Goal: Task Accomplishment & Management: Manage account settings

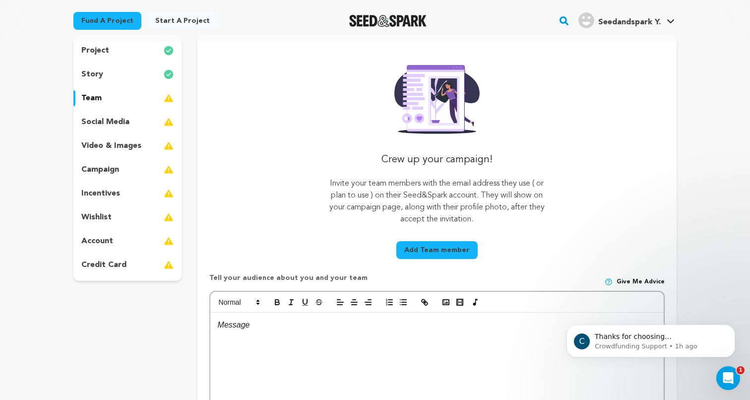
scroll to position [94, 0]
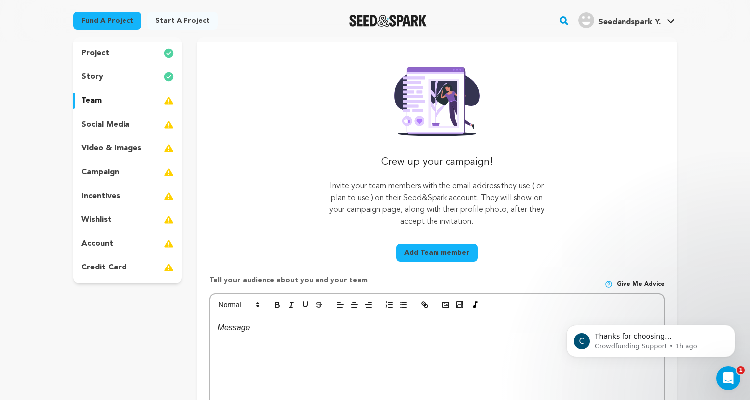
click at [403, 251] on button "Add Team member" at bounding box center [436, 252] width 81 height 18
click at [416, 253] on button "Add Team member" at bounding box center [436, 252] width 81 height 18
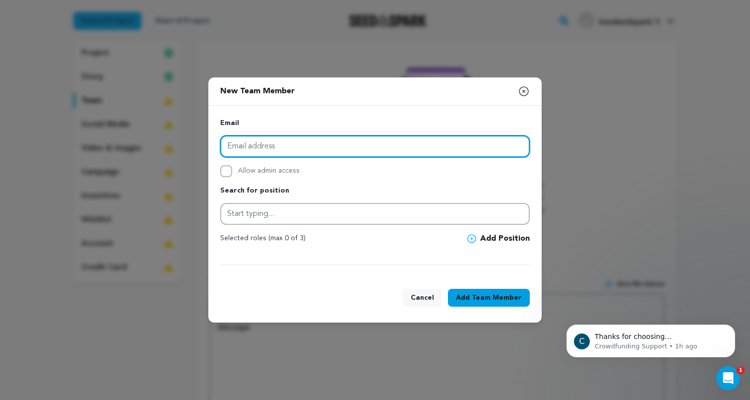
click at [380, 151] on input "email" at bounding box center [374, 146] width 309 height 22
type input "[EMAIL_ADDRESS][DOMAIN_NAME]"
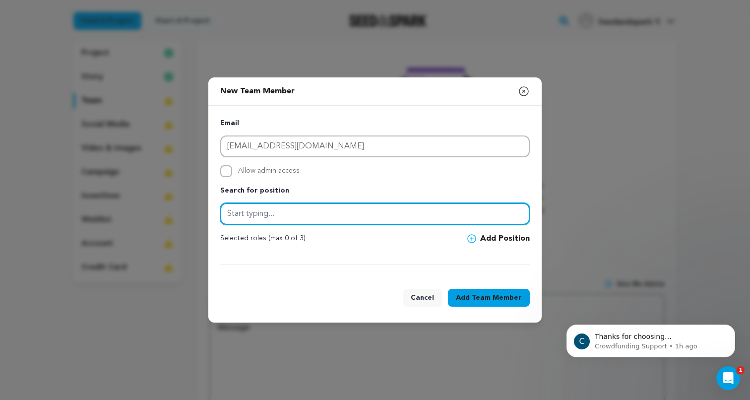
click at [328, 206] on input "text" at bounding box center [374, 214] width 309 height 22
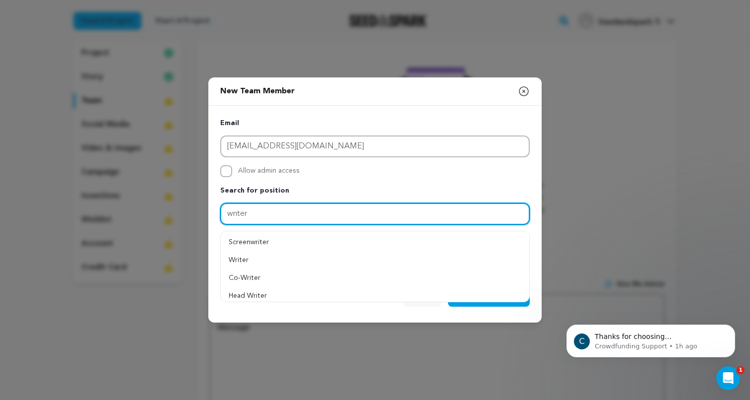
click at [232, 212] on input "writer" at bounding box center [374, 214] width 309 height 22
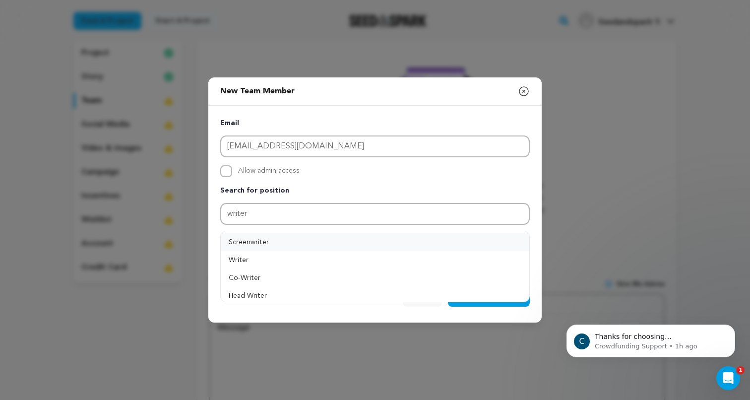
click at [241, 245] on button "Screenwriter" at bounding box center [375, 242] width 308 height 18
type input "Screenwriter"
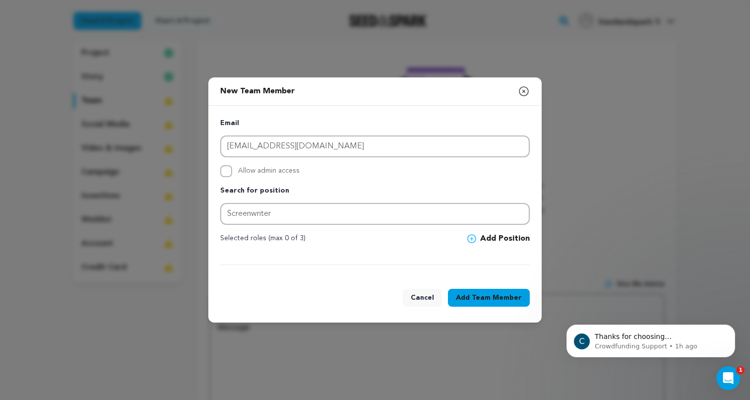
click at [470, 295] on button "Add Team Member" at bounding box center [489, 298] width 82 height 18
click at [283, 171] on span "Allow admin access" at bounding box center [268, 171] width 61 height 12
click at [232, 171] on input "Allow admin access" at bounding box center [226, 171] width 12 height 12
checkbox input "true"
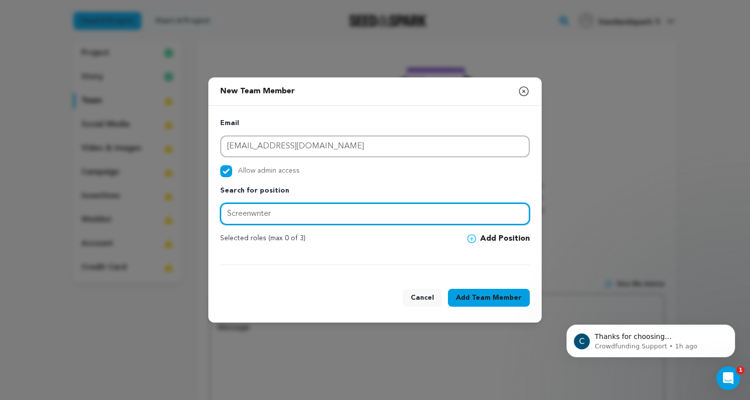
click at [293, 211] on input "Screenwriter" at bounding box center [374, 214] width 309 height 22
type input "Screenwriter"
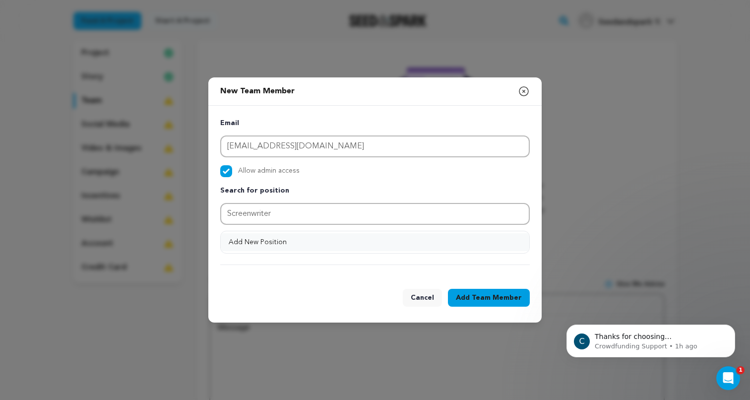
click at [369, 241] on button "Add New Position" at bounding box center [375, 242] width 308 height 18
click at [491, 293] on span "Team Member" at bounding box center [497, 298] width 50 height 10
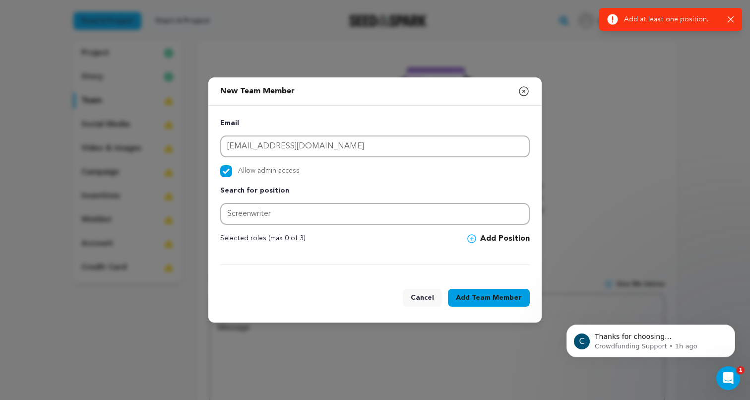
click at [247, 170] on span "Allow admin access" at bounding box center [268, 171] width 61 height 12
click at [232, 170] on input "Allow admin access" at bounding box center [226, 171] width 12 height 12
checkbox input "false"
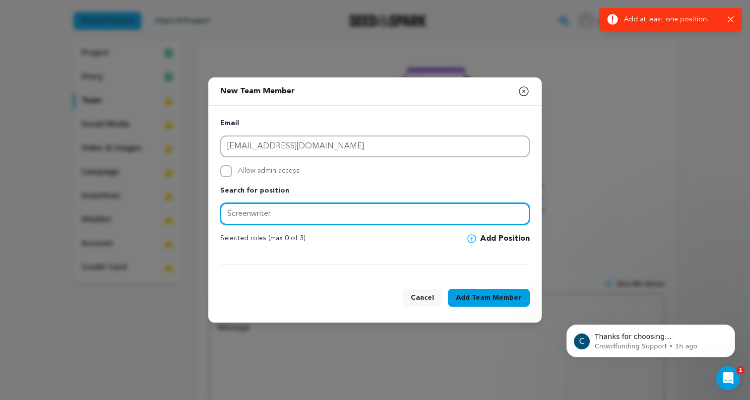
click at [386, 211] on input "Screenwriter" at bounding box center [374, 214] width 309 height 22
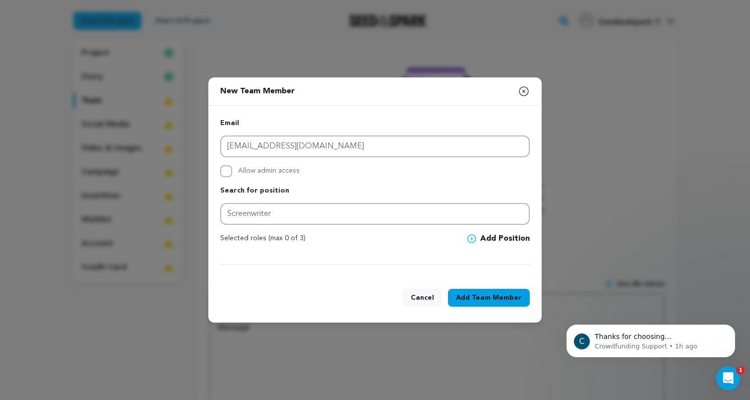
click at [486, 237] on button "Add Position" at bounding box center [498, 239] width 62 height 12
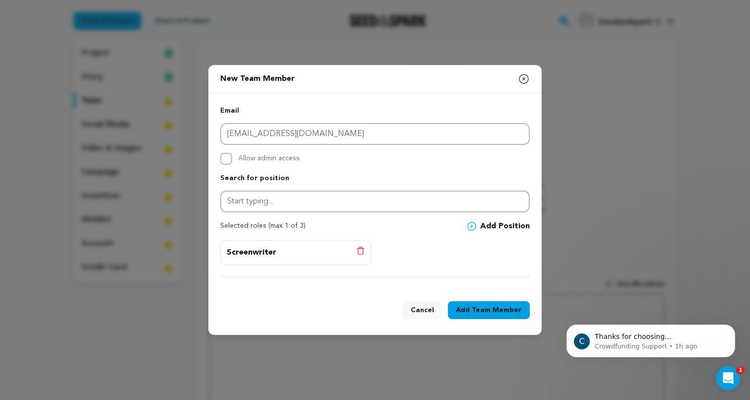
click at [278, 251] on div "Screenwriter Delete position" at bounding box center [296, 252] width 138 height 12
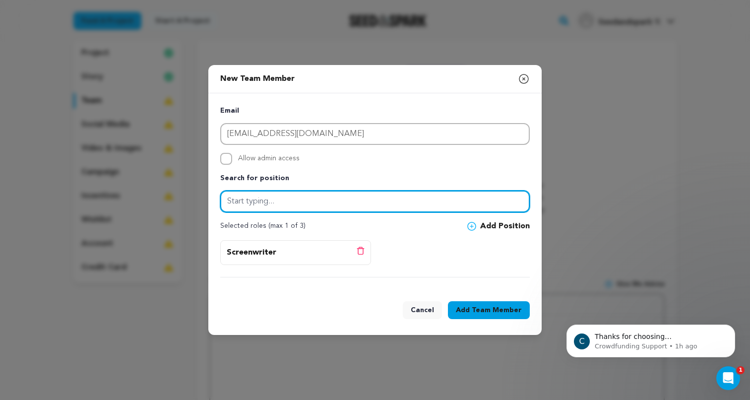
click at [296, 200] on input "text" at bounding box center [374, 201] width 309 height 22
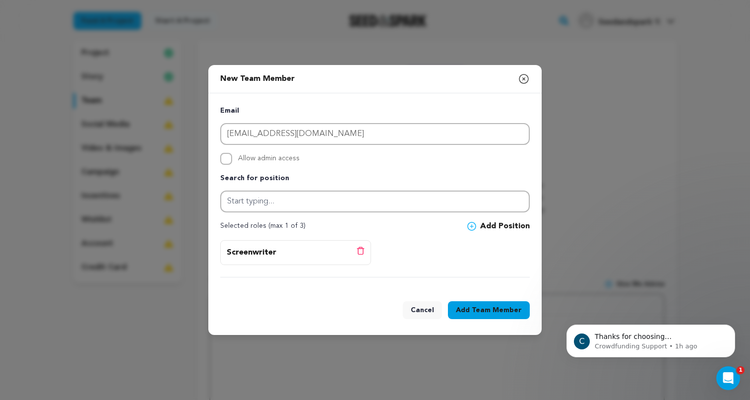
click at [482, 311] on span "Team Member" at bounding box center [497, 310] width 50 height 10
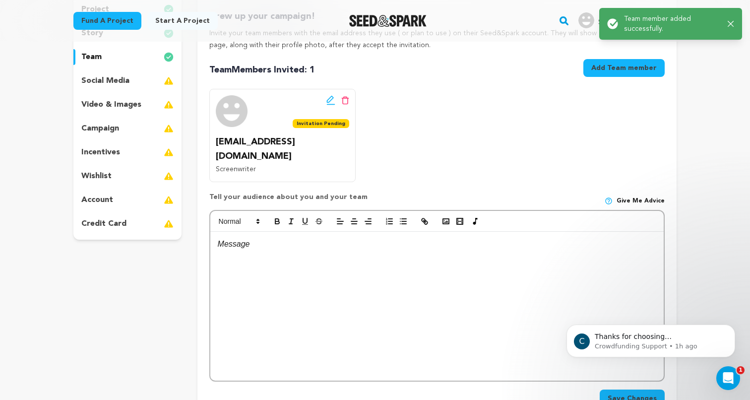
scroll to position [145, 0]
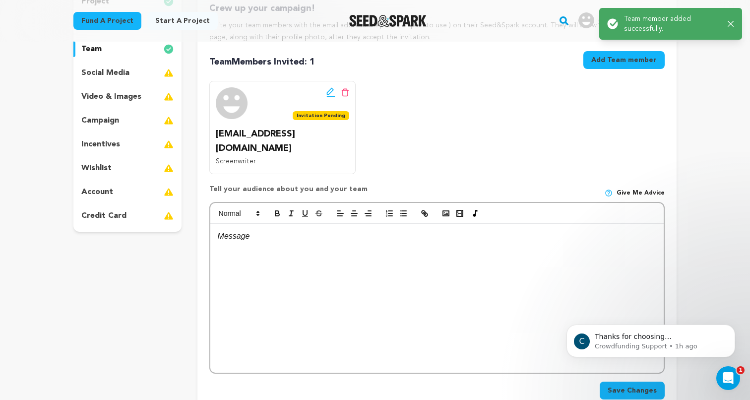
click at [162, 77] on div "social media" at bounding box center [127, 73] width 108 height 16
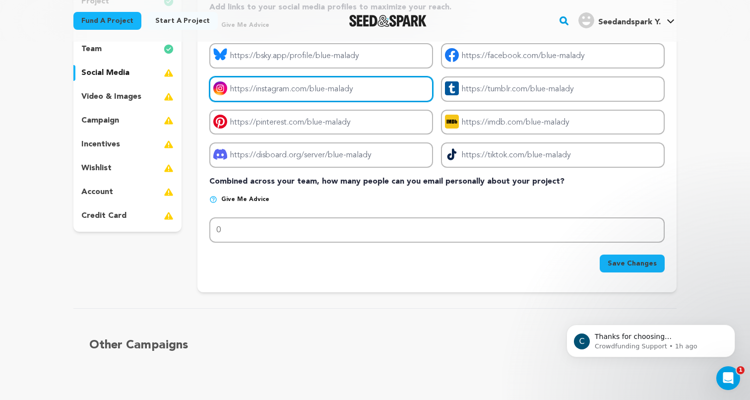
click at [269, 84] on input "Project instagram link" at bounding box center [321, 88] width 224 height 25
paste input "[URL][DOMAIN_NAME]"
type input "[URL][DOMAIN_NAME]"
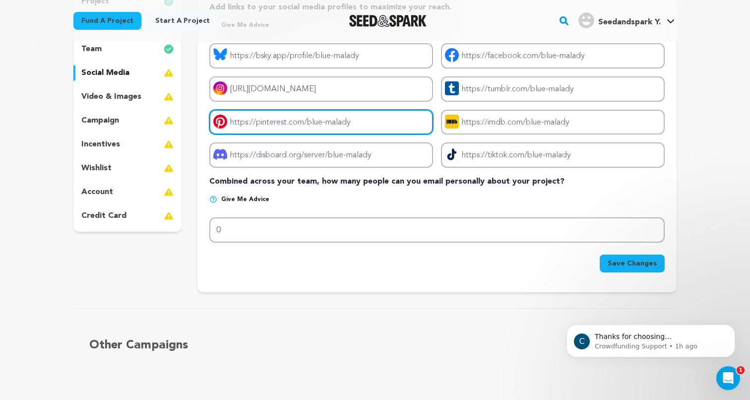
scroll to position [0, 0]
click at [313, 111] on input "Project pinterest link" at bounding box center [321, 122] width 224 height 25
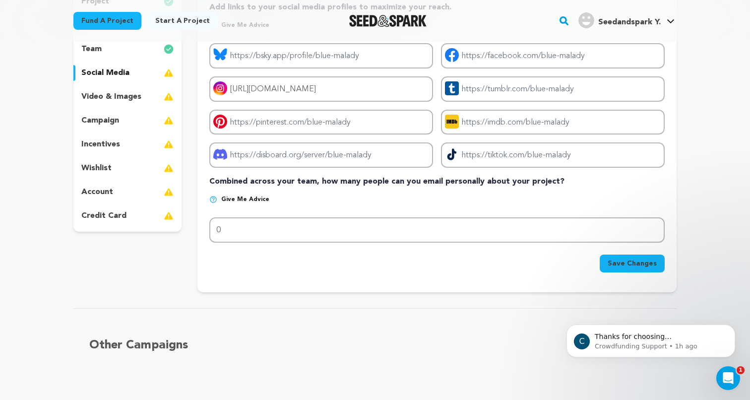
click at [627, 263] on span "Save Changes" at bounding box center [631, 263] width 49 height 10
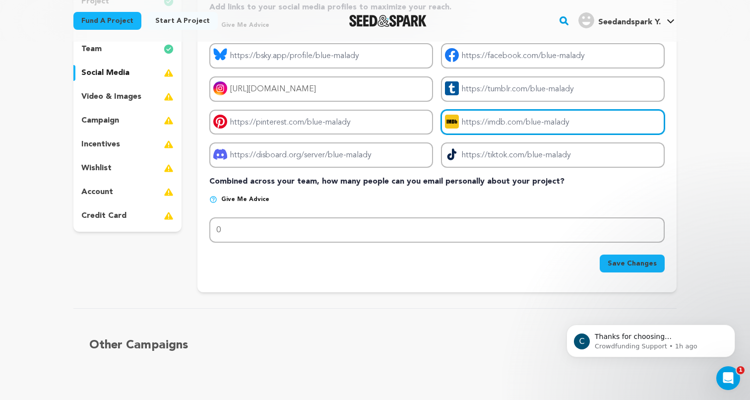
click at [506, 122] on input "Project imdb link" at bounding box center [553, 122] width 224 height 25
paste input "[URL][DOMAIN_NAME]"
type input "[URL][DOMAIN_NAME]"
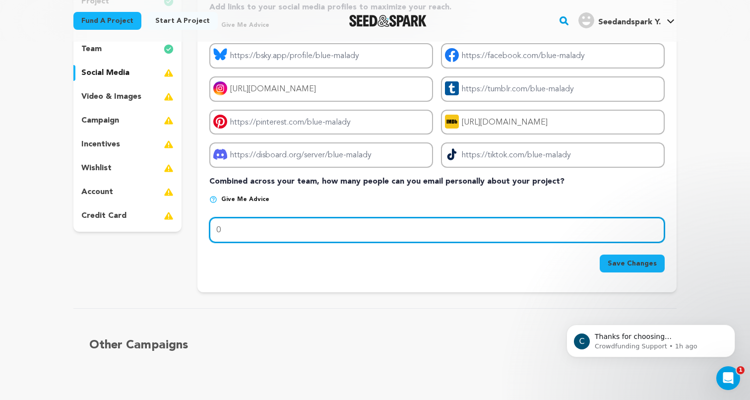
scroll to position [0, 0]
click at [422, 229] on input "0" at bounding box center [436, 229] width 455 height 25
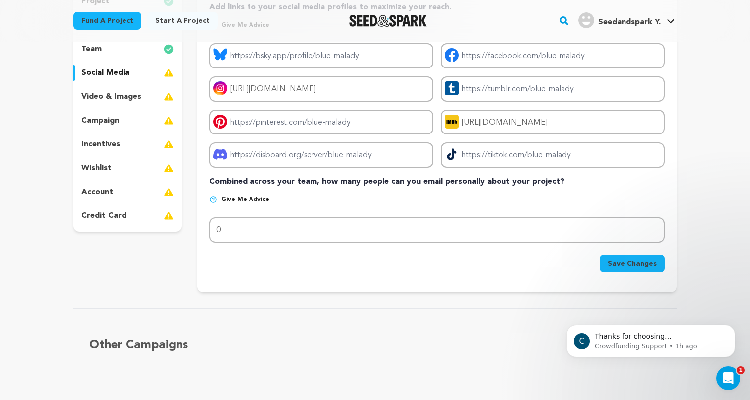
click at [643, 265] on span "Save Changes" at bounding box center [631, 263] width 49 height 10
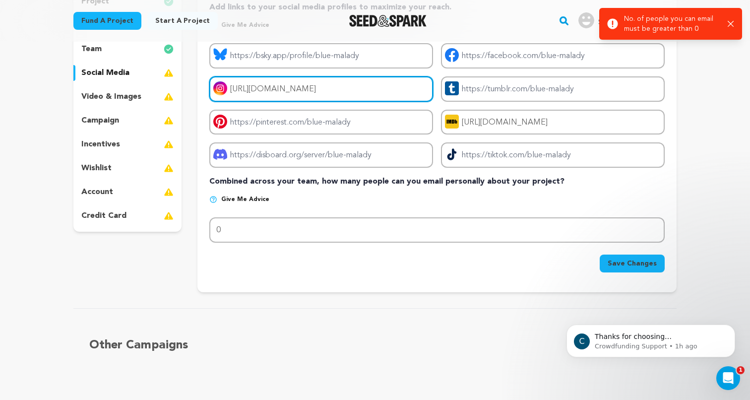
click at [357, 89] on input "[URL][DOMAIN_NAME]" at bounding box center [321, 88] width 224 height 25
drag, startPoint x: 392, startPoint y: 88, endPoint x: 544, endPoint y: 93, distance: 151.8
click at [544, 93] on div "Project bluesky link Project facebook link Project instagram link [URL][DOMAIN_…" at bounding box center [436, 105] width 455 height 124
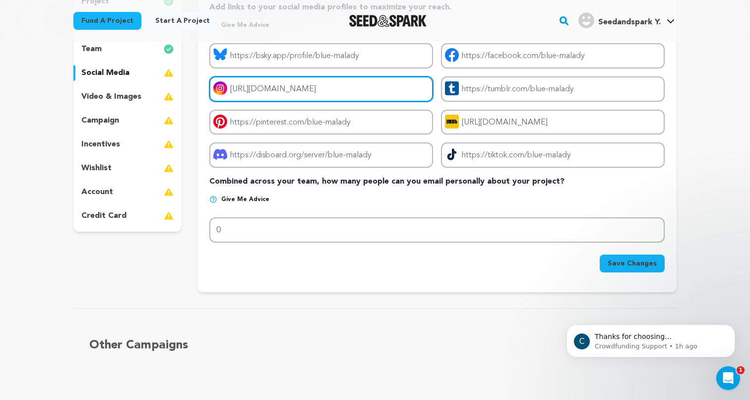
type input "[URL][DOMAIN_NAME]"
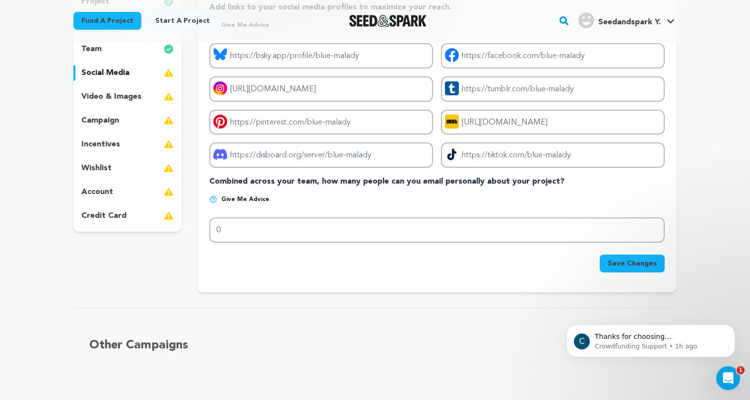
click at [649, 266] on span "Save Changes" at bounding box center [631, 263] width 49 height 10
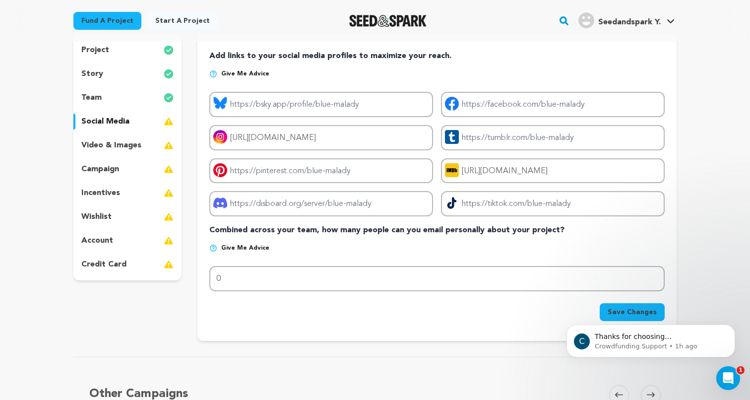
scroll to position [90, 0]
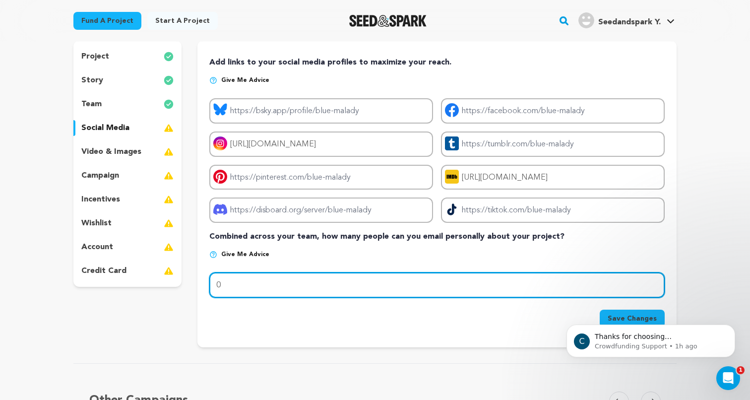
drag, startPoint x: 289, startPoint y: 282, endPoint x: 303, endPoint y: 288, distance: 15.1
click at [303, 288] on input "0" at bounding box center [436, 284] width 455 height 25
drag, startPoint x: 276, startPoint y: 278, endPoint x: 253, endPoint y: 291, distance: 26.6
click at [253, 290] on input "0" at bounding box center [436, 284] width 455 height 25
type input "30"
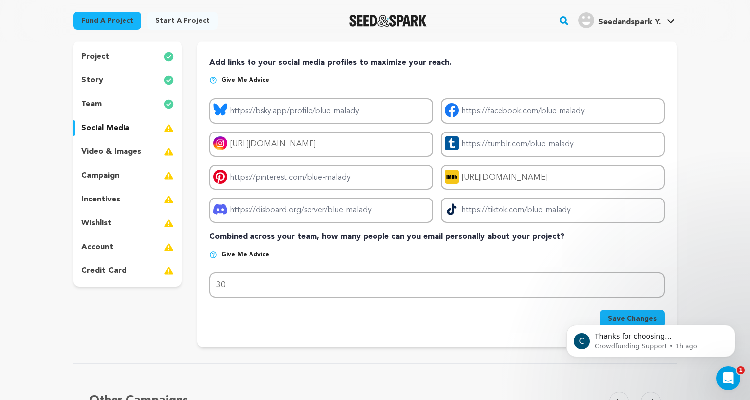
click at [610, 317] on body "C Thanks for choosing Seed&amp;Spark for your project! If you have any question…" at bounding box center [650, 337] width 190 height 61
click at [644, 320] on body "C Thanks for choosing Seed&amp;Spark for your project! If you have any question…" at bounding box center [650, 337] width 190 height 61
click at [733, 326] on icon "Dismiss notification" at bounding box center [731, 326] width 5 height 5
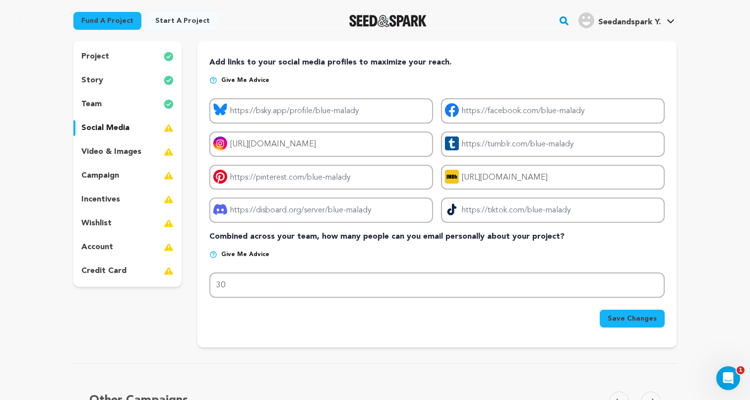
click at [629, 320] on span "Save Changes" at bounding box center [631, 318] width 49 height 10
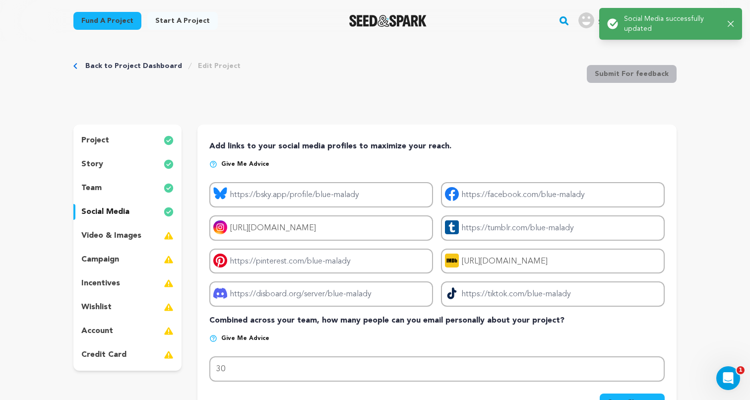
scroll to position [0, 0]
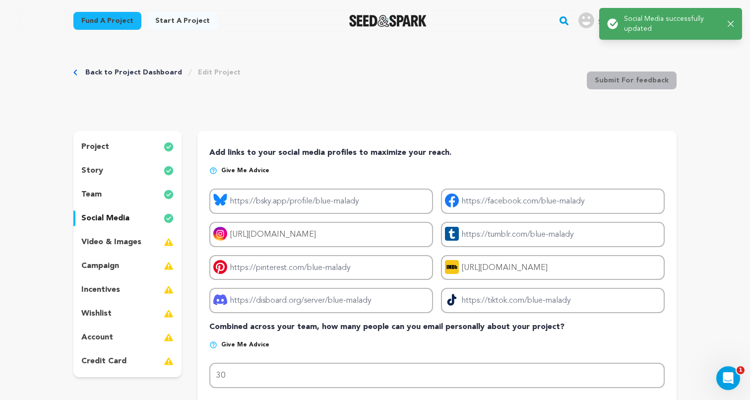
click at [96, 239] on p "video & images" at bounding box center [111, 242] width 60 height 12
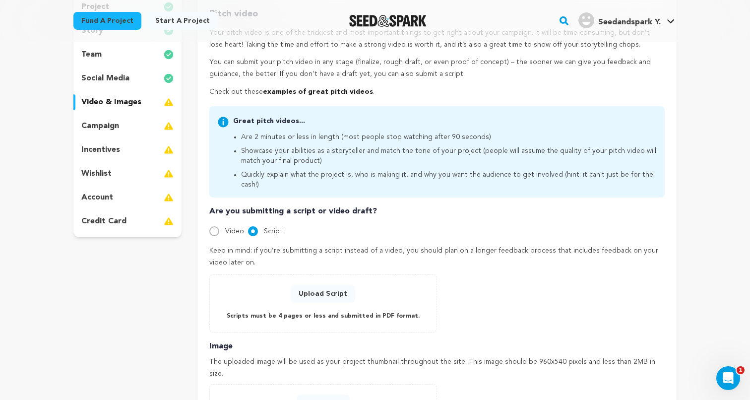
scroll to position [138, 0]
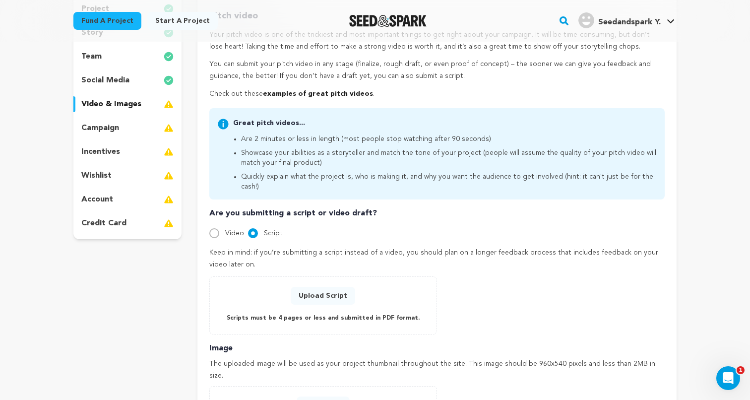
click at [147, 125] on div "campaign" at bounding box center [127, 128] width 108 height 16
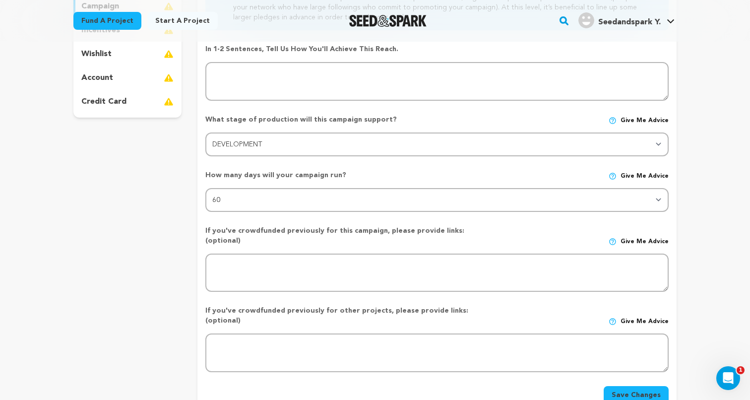
scroll to position [259, 0]
